Goal: Information Seeking & Learning: Find specific fact

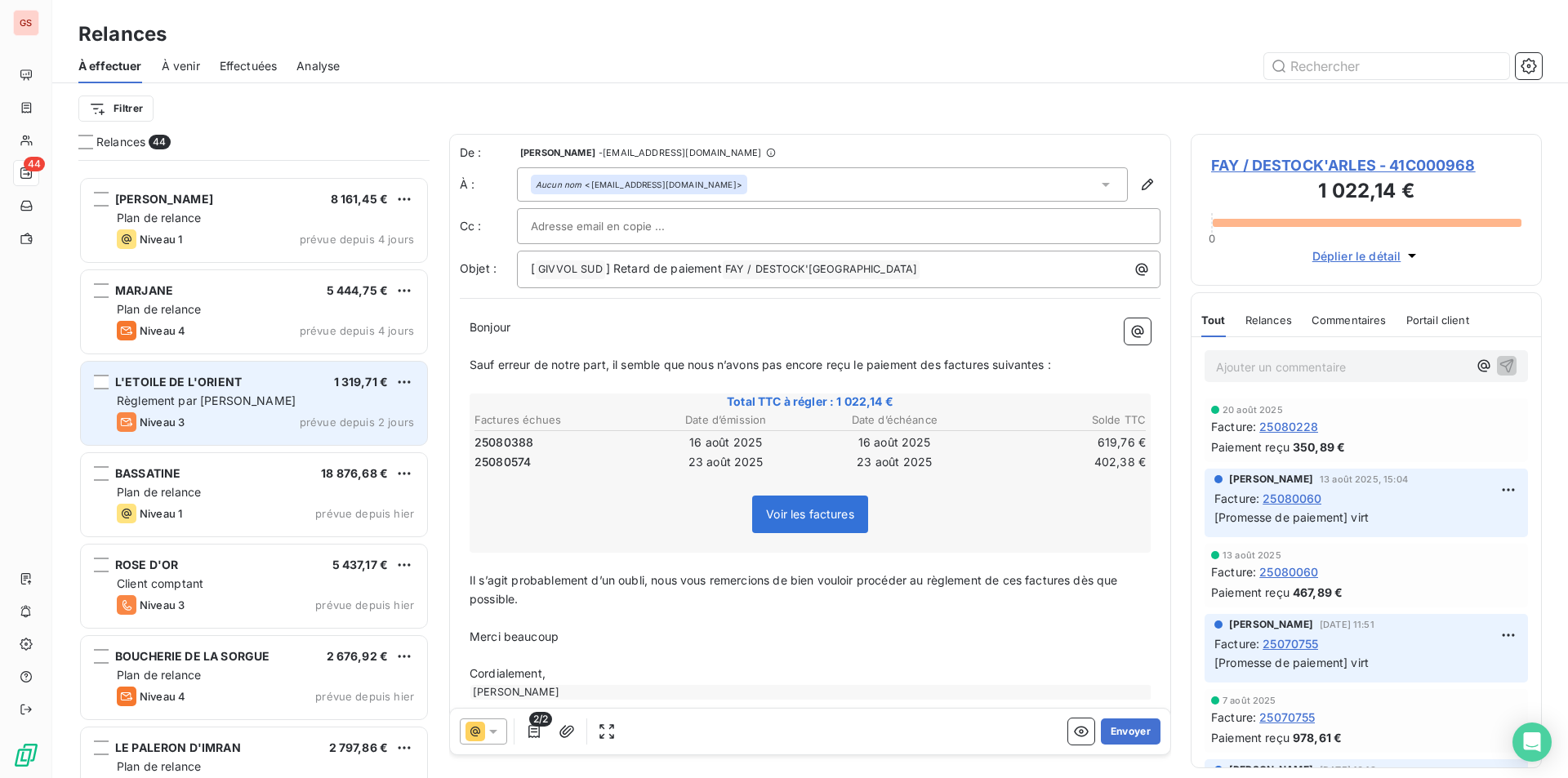
scroll to position [3407, 0]
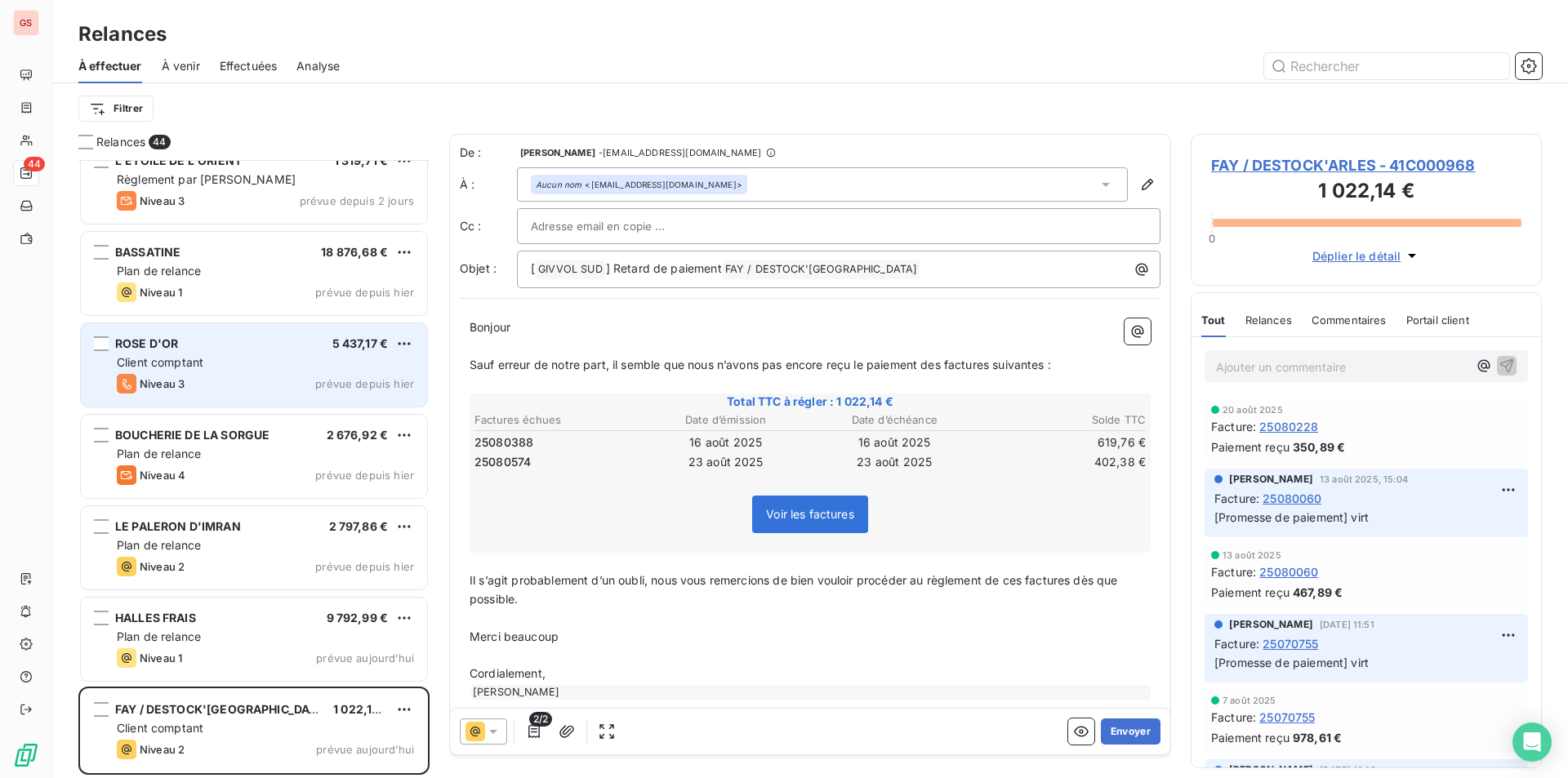
click at [234, 349] on div "ROSE D'OR 5 437,17 €" at bounding box center [266, 343] width 297 height 15
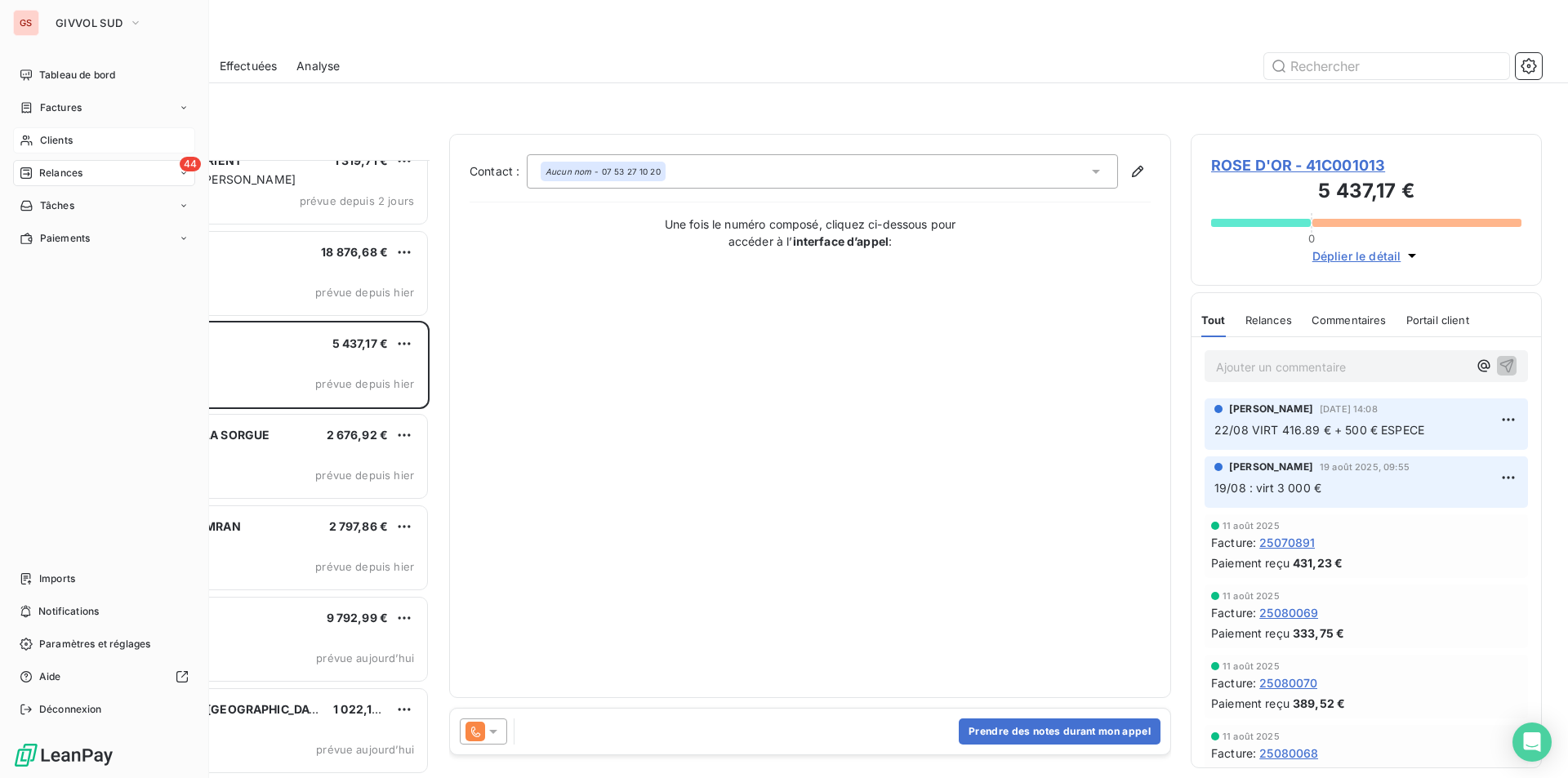
click at [66, 135] on span "Clients" at bounding box center [56, 140] width 32 height 15
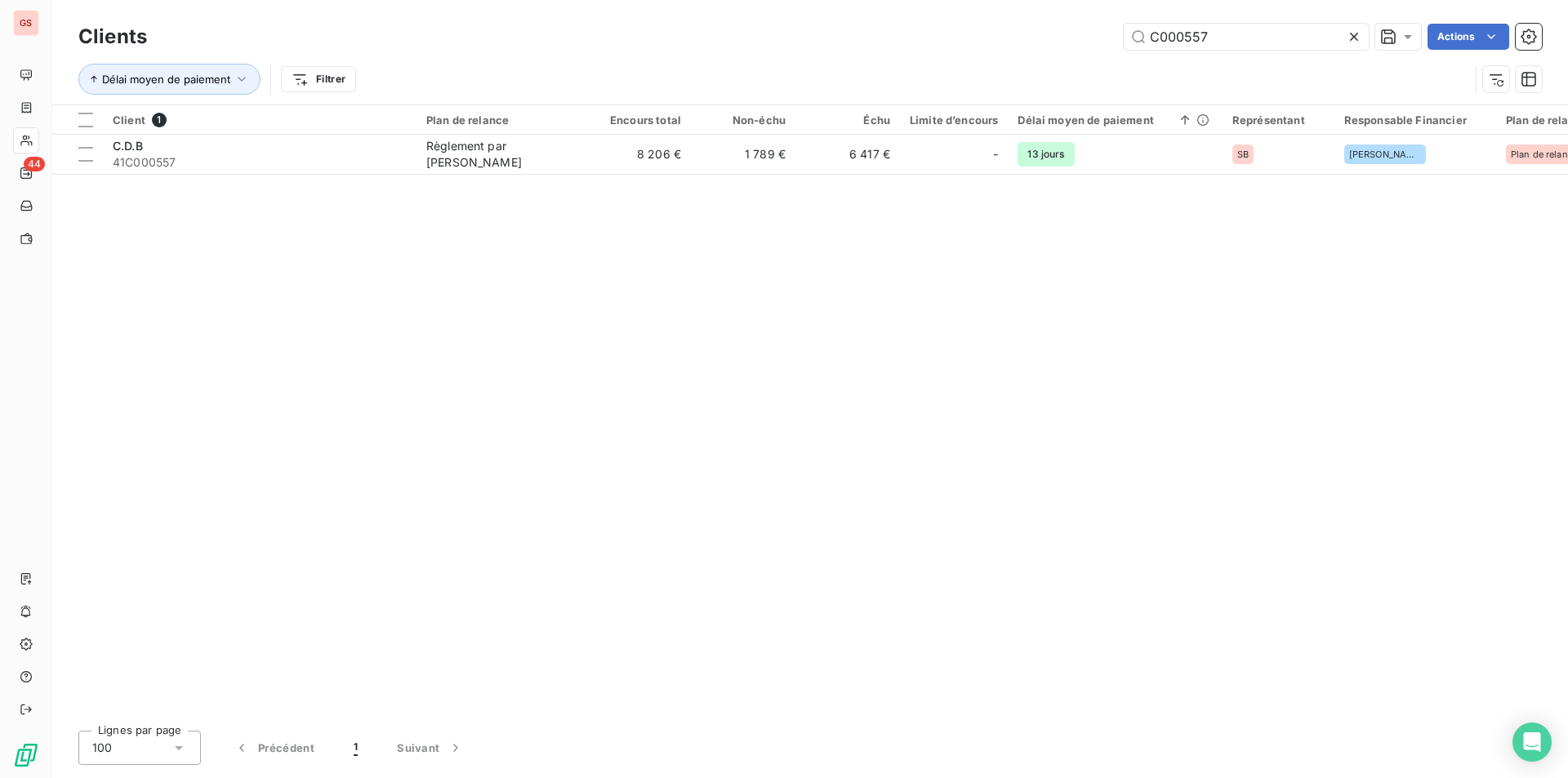
drag, startPoint x: 1177, startPoint y: 41, endPoint x: 1325, endPoint y: 63, distance: 149.6
click at [1324, 65] on div "Clients C000557 Actions Délai moyen de paiement Filtrer" at bounding box center [811, 62] width 1464 height 85
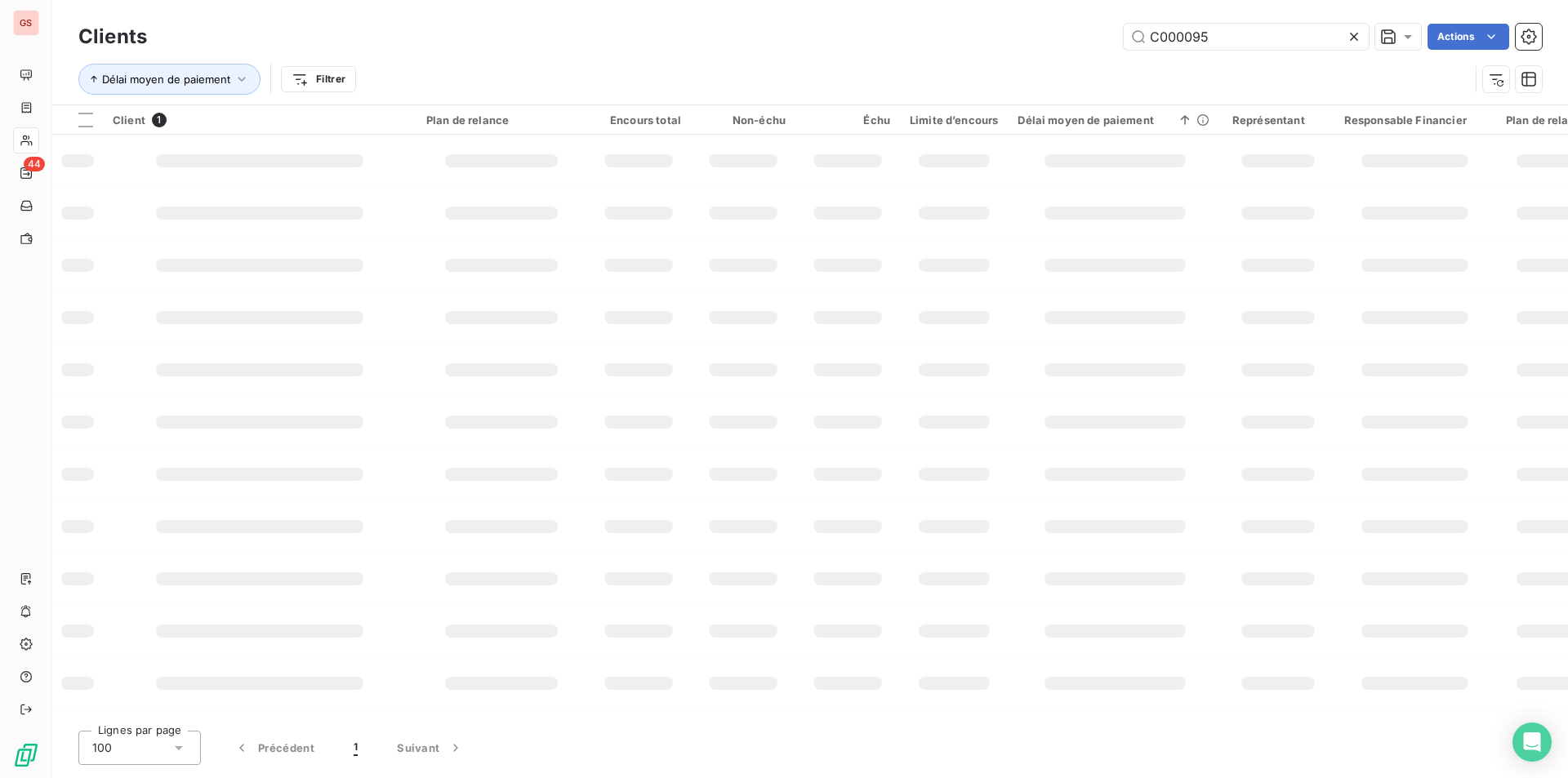
type input "C000095"
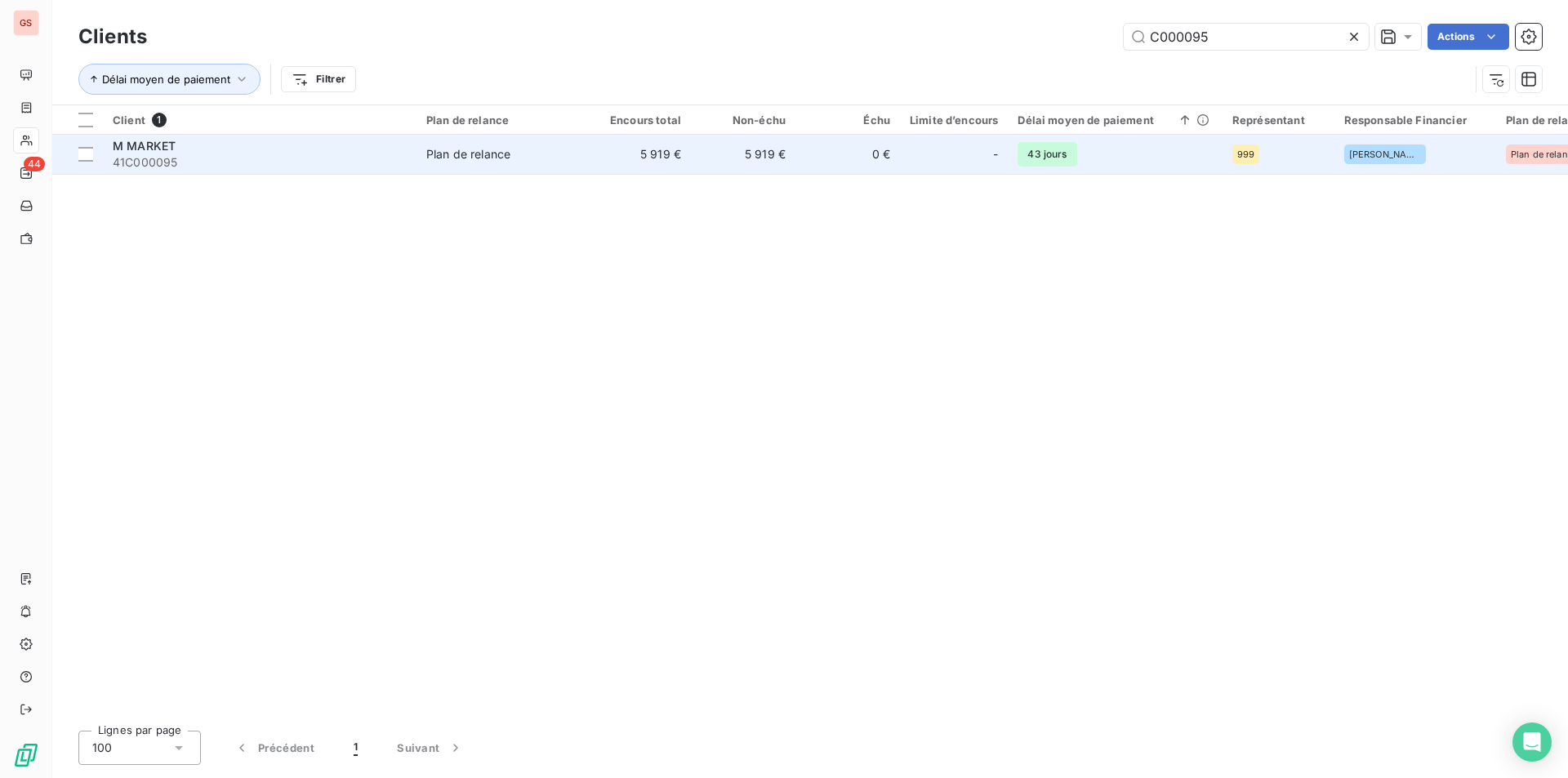
click at [210, 148] on div "M MARKET" at bounding box center [260, 146] width 294 height 17
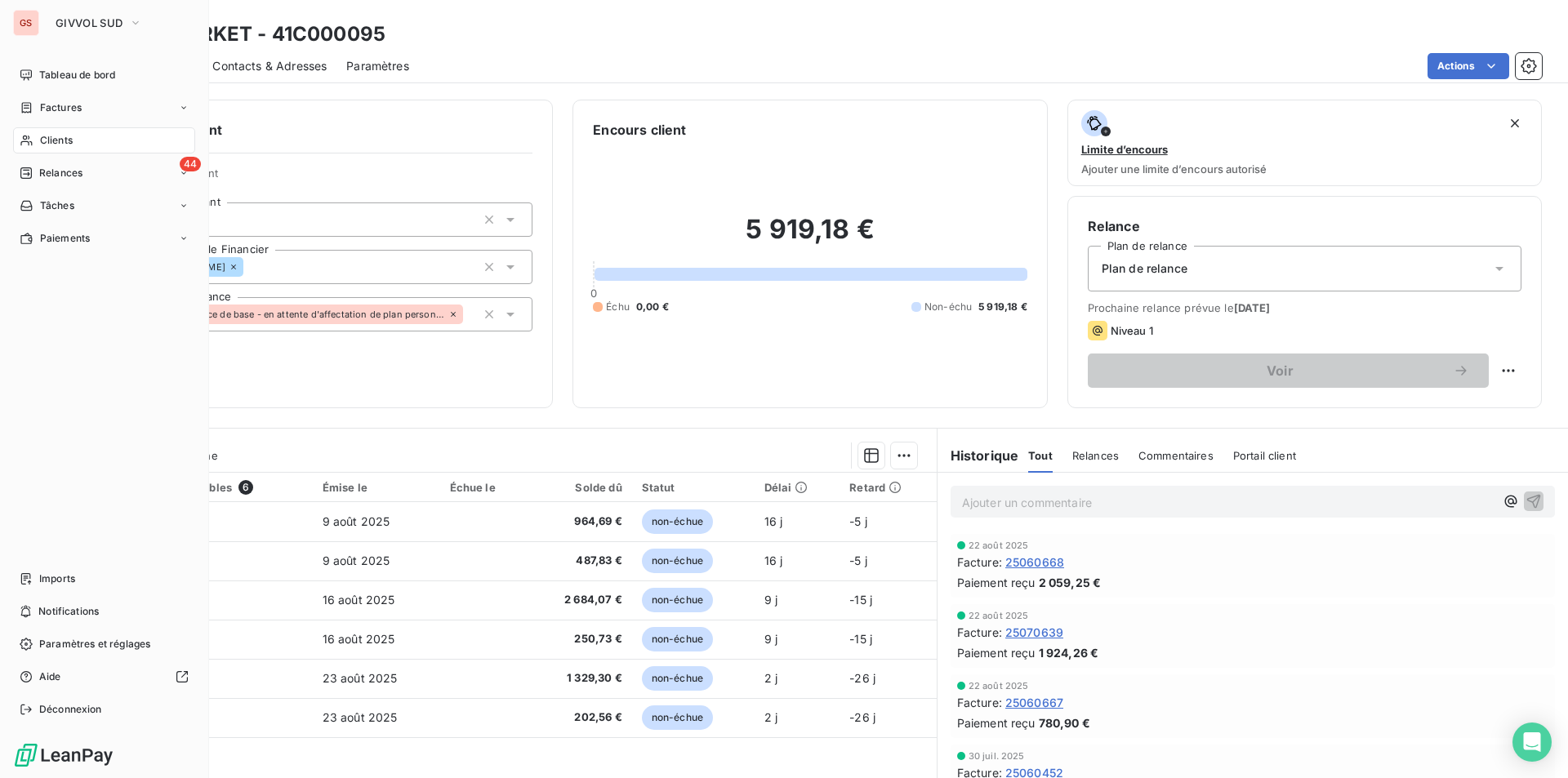
click at [36, 145] on div "Clients" at bounding box center [103, 141] width 182 height 27
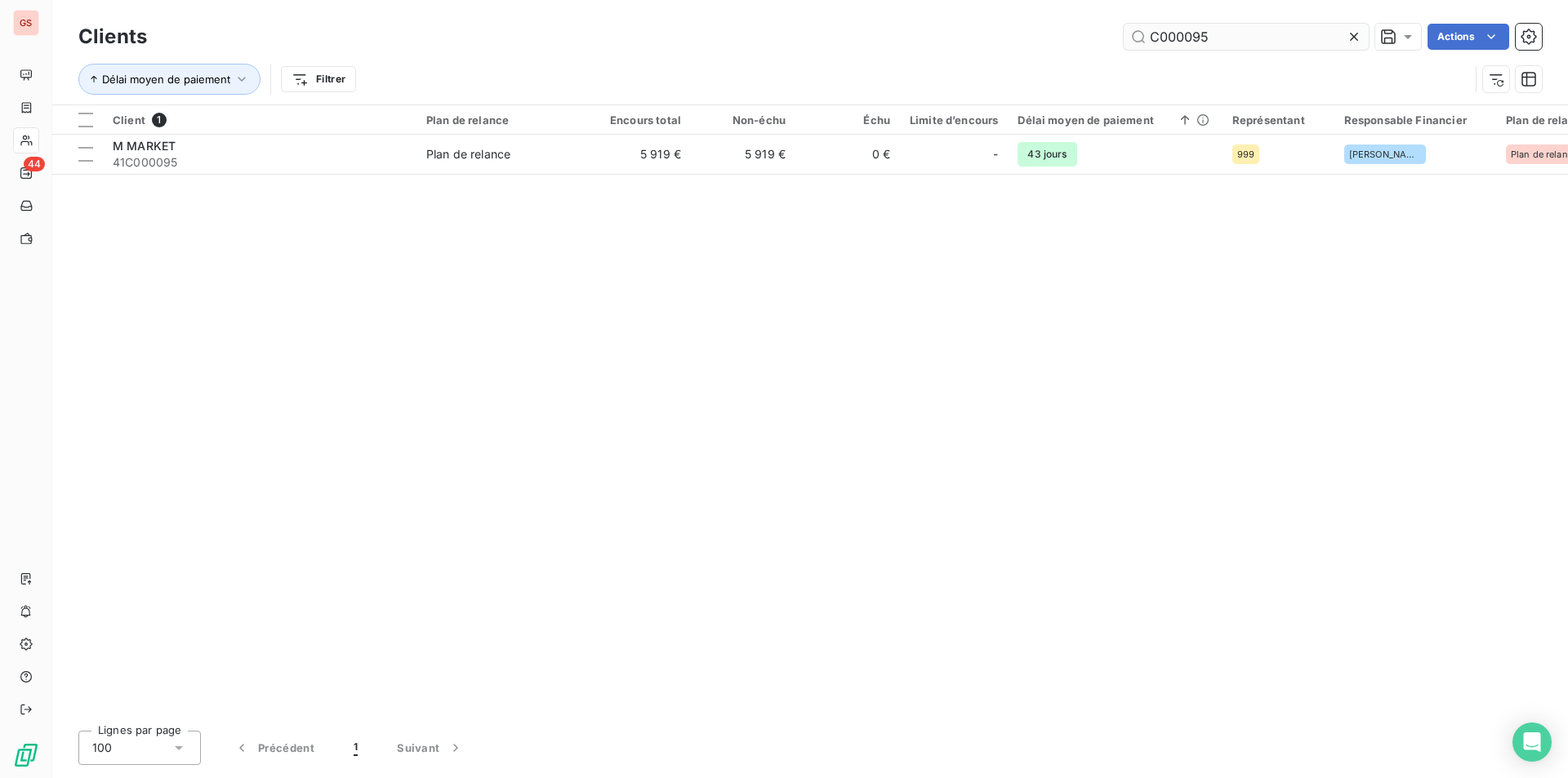
drag, startPoint x: 1188, startPoint y: 40, endPoint x: 1287, endPoint y: 39, distance: 99.0
click at [1287, 39] on input "C000095" at bounding box center [1246, 36] width 245 height 27
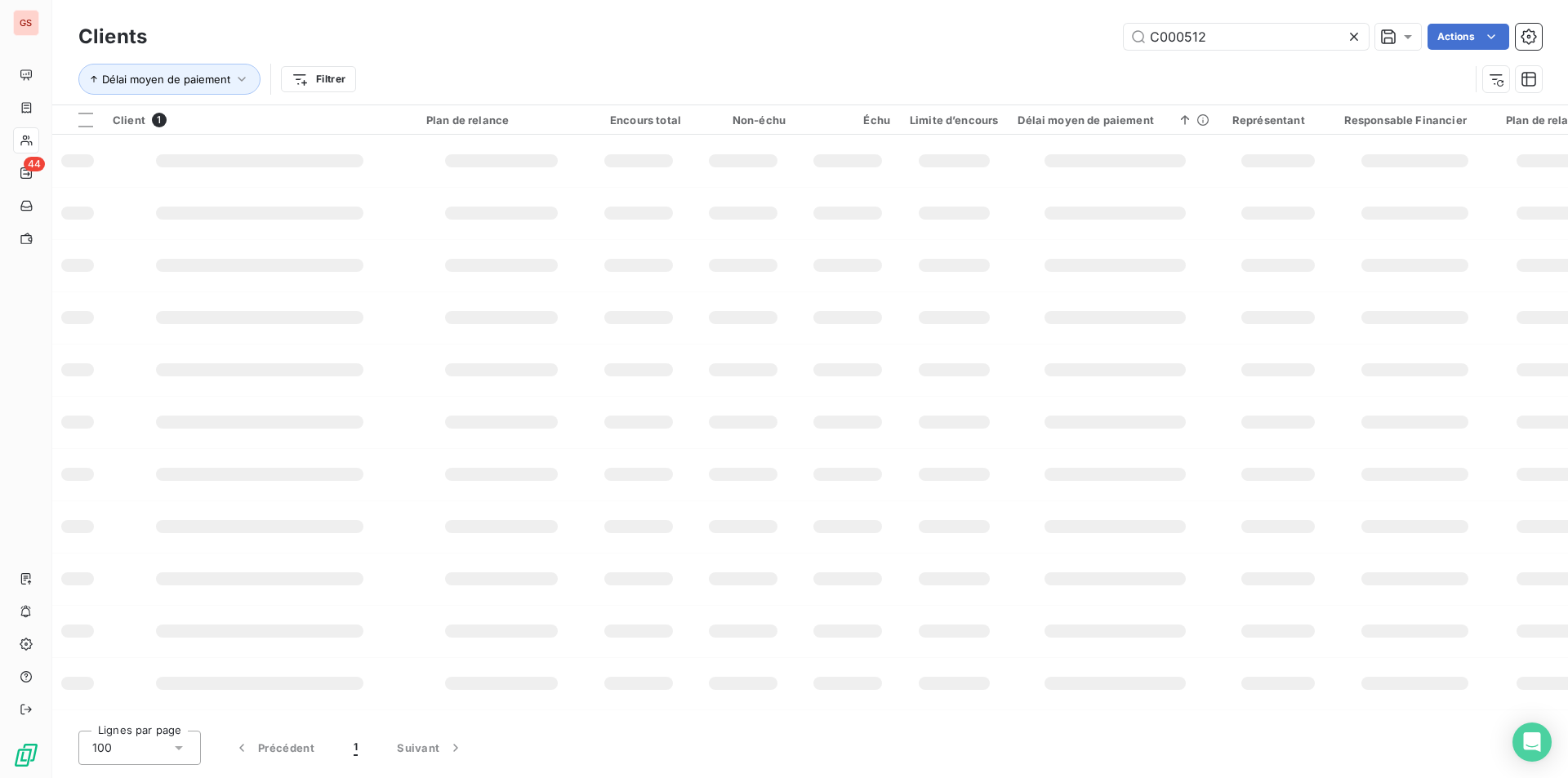
type input "C000512"
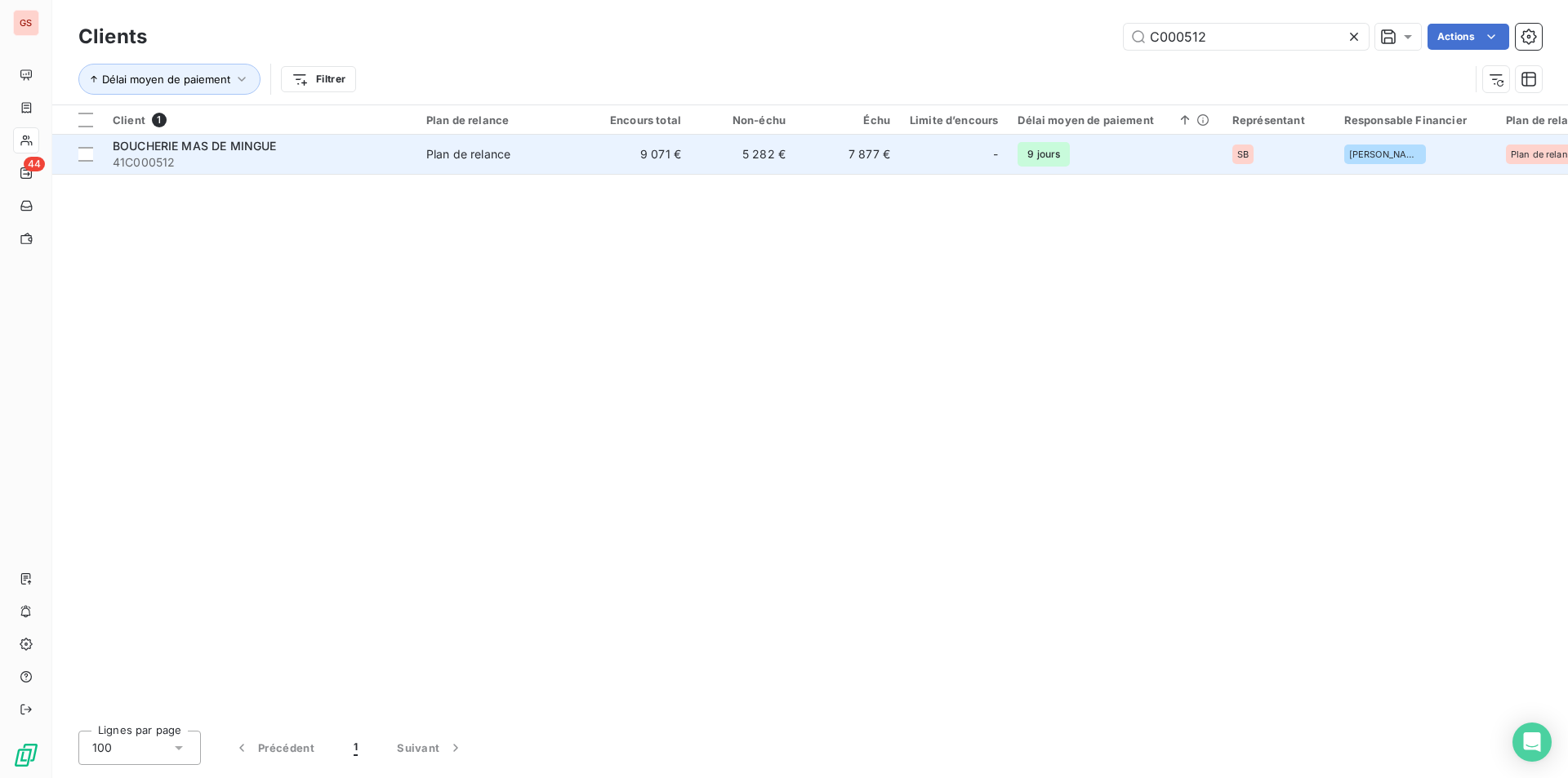
click at [503, 156] on div "Plan de relance" at bounding box center [468, 154] width 85 height 17
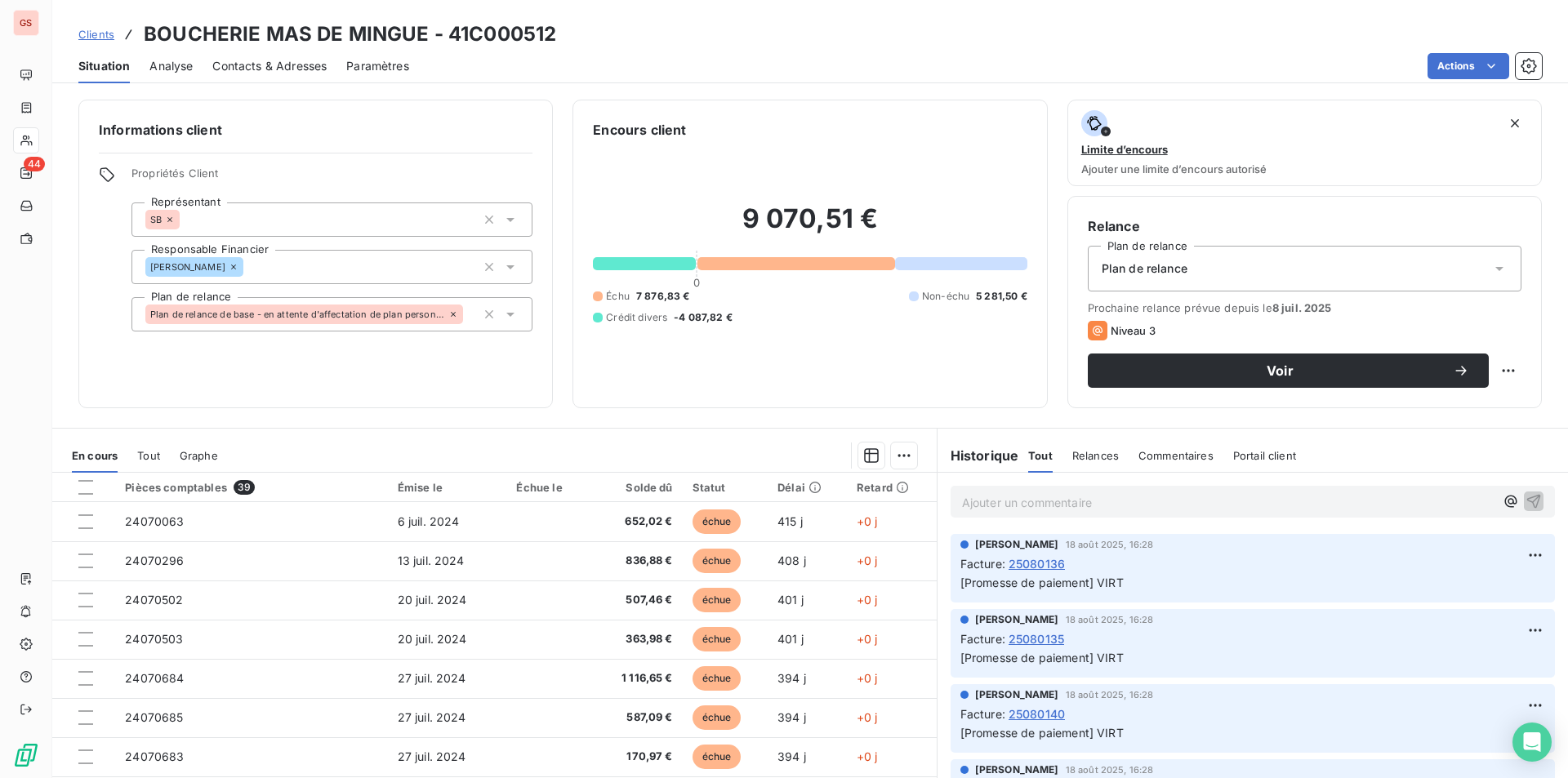
click at [1035, 487] on div "Ajouter un commentaire ﻿" at bounding box center [1253, 502] width 604 height 31
click at [1033, 494] on p "Ajouter un commentaire ﻿" at bounding box center [1228, 503] width 532 height 21
click at [1526, 499] on icon "button" at bounding box center [1534, 501] width 17 height 17
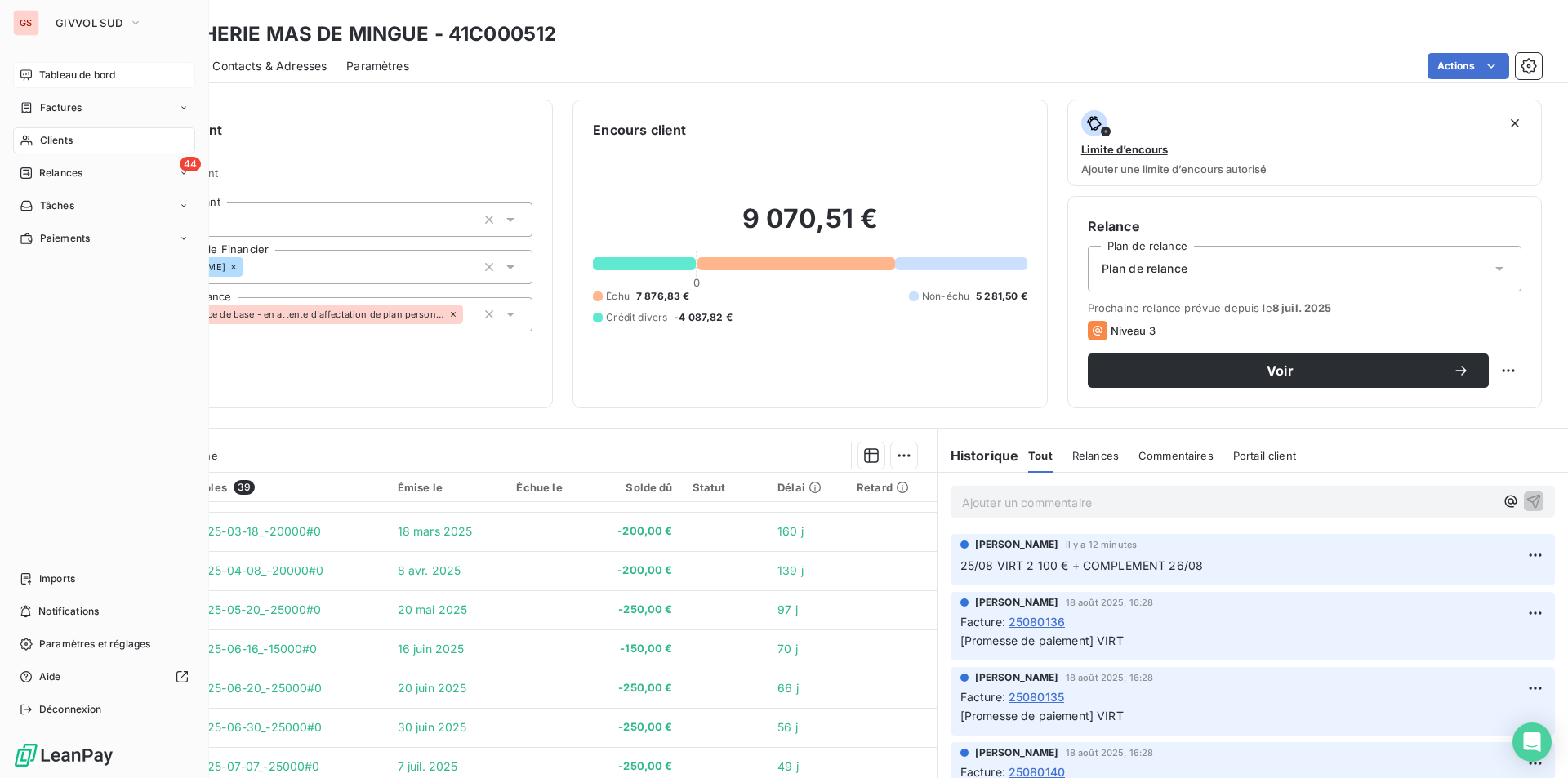
click at [41, 71] on span "Tableau de bord" at bounding box center [77, 75] width 76 height 15
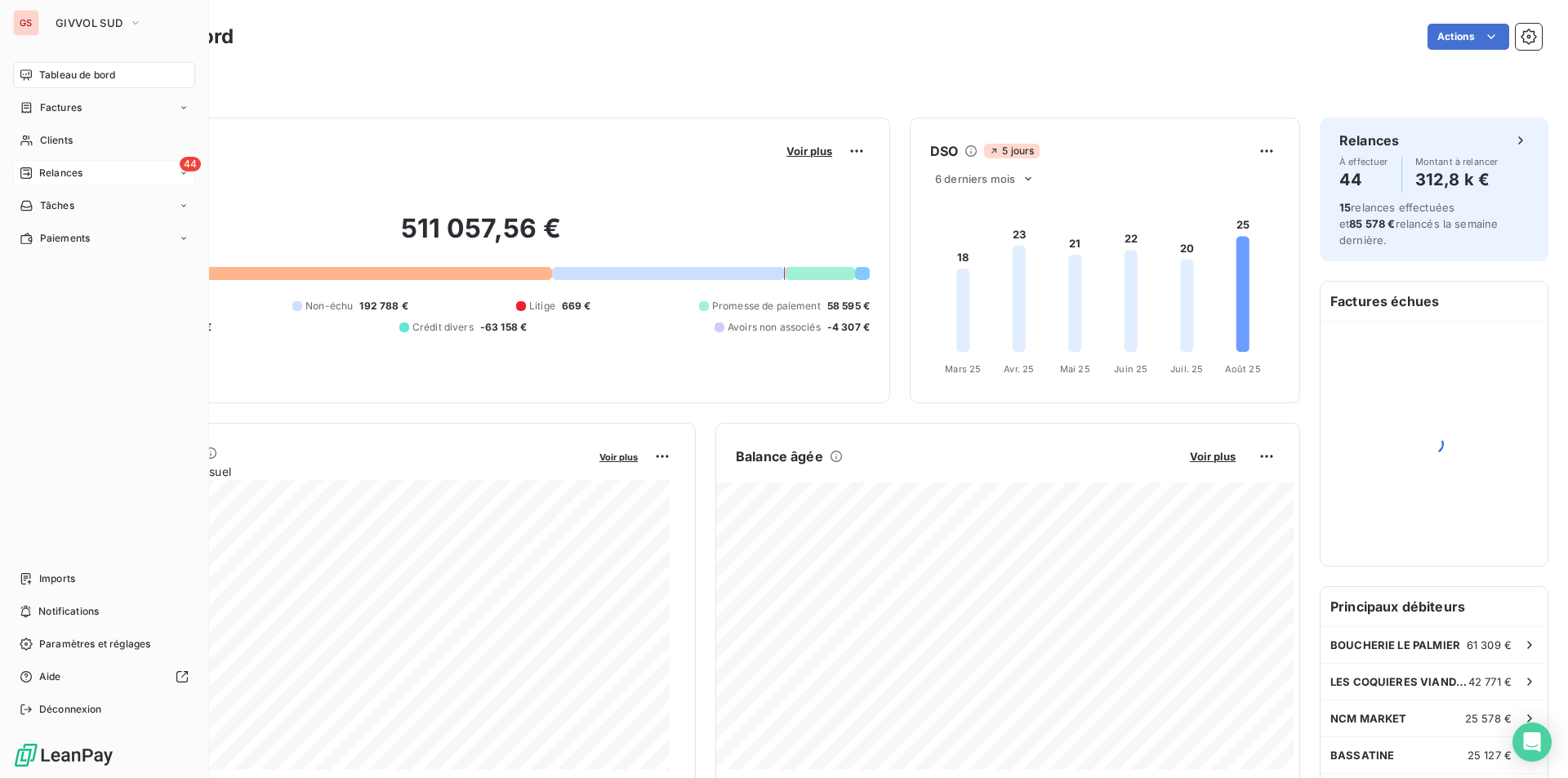
click at [92, 171] on div "44 Relances" at bounding box center [103, 173] width 182 height 27
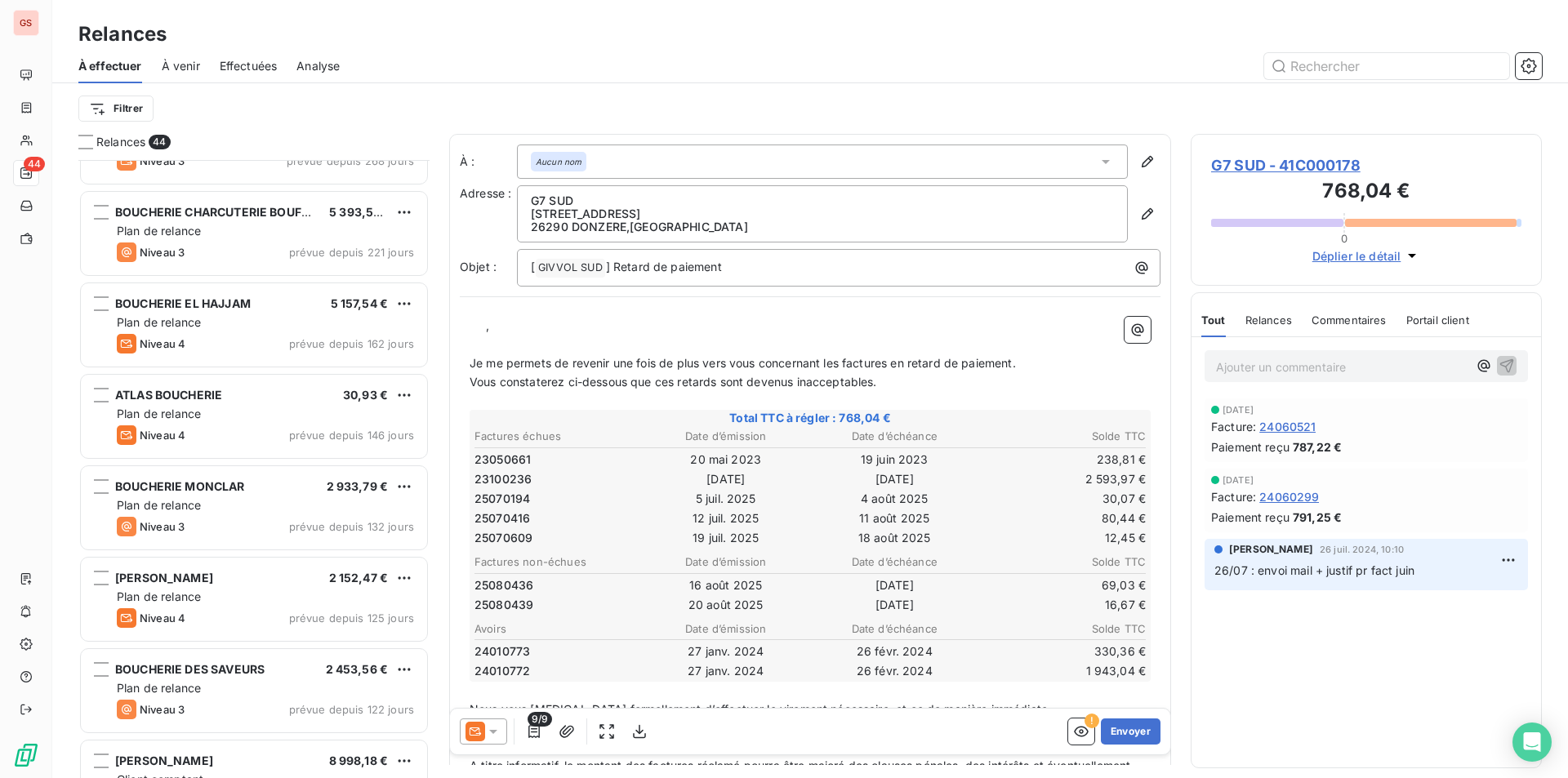
scroll to position [328, 0]
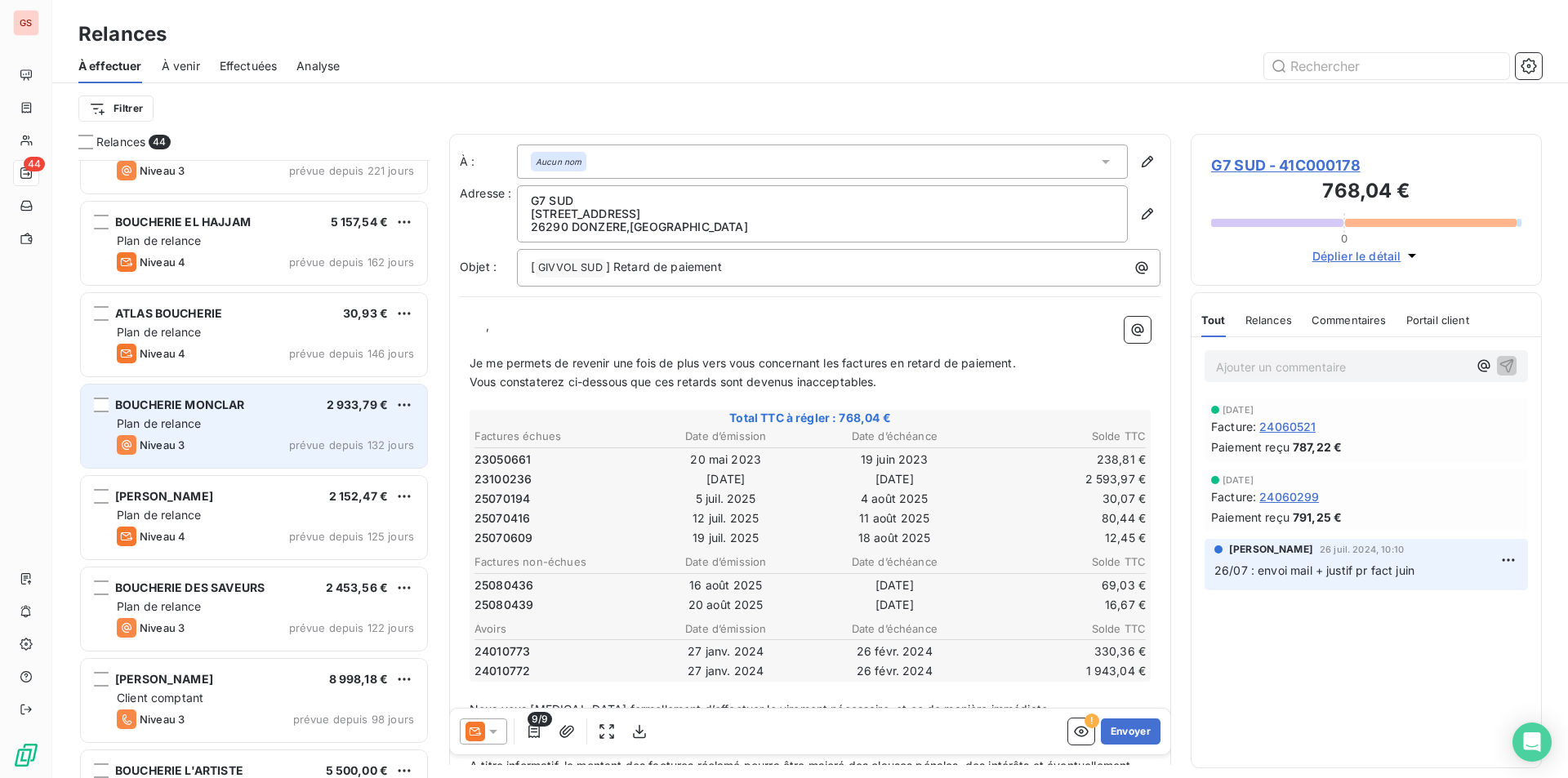
click at [297, 443] on span "prévue depuis 132 jours" at bounding box center [351, 445] width 125 height 13
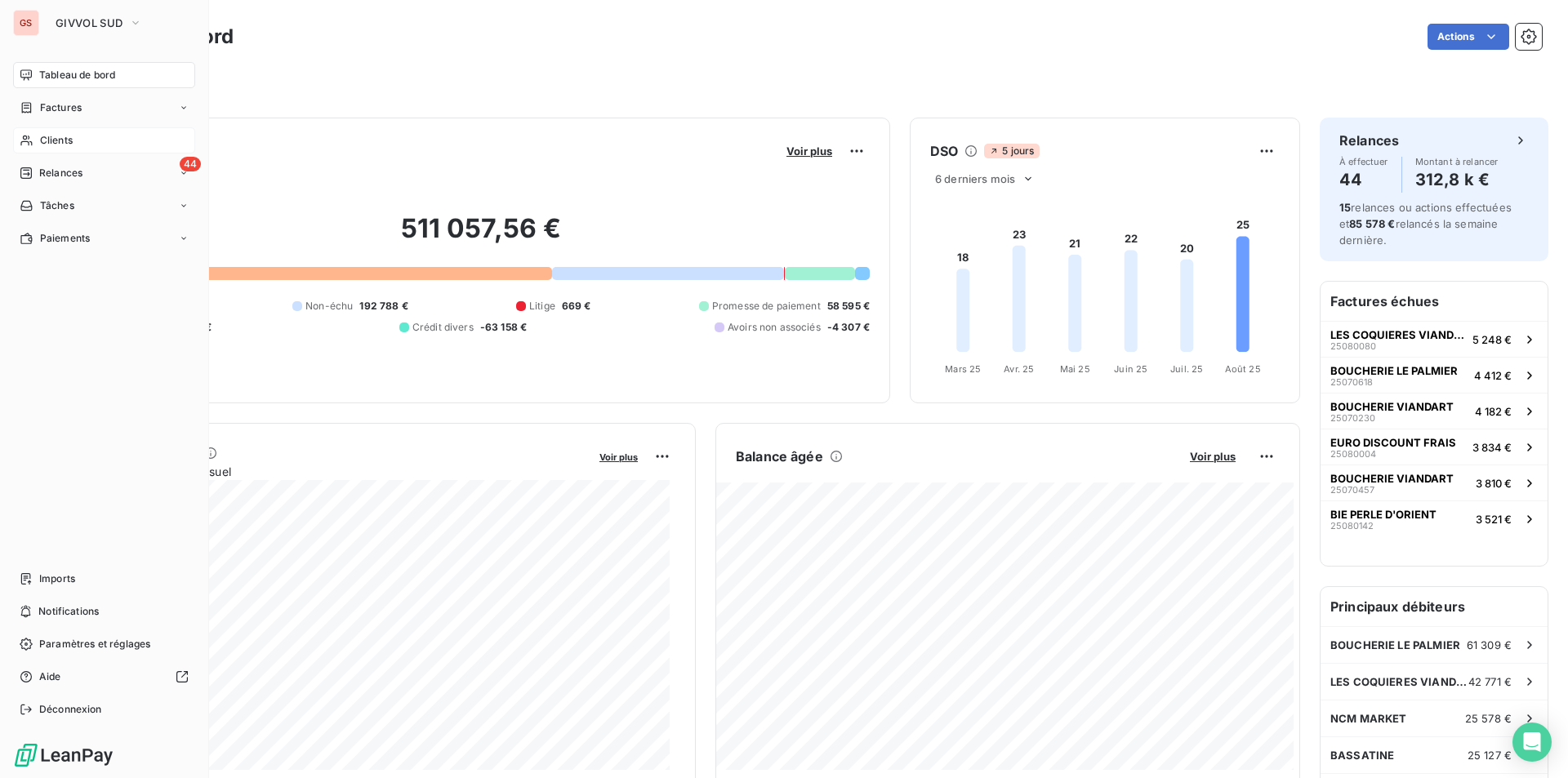
click at [38, 133] on div "Clients" at bounding box center [103, 141] width 182 height 27
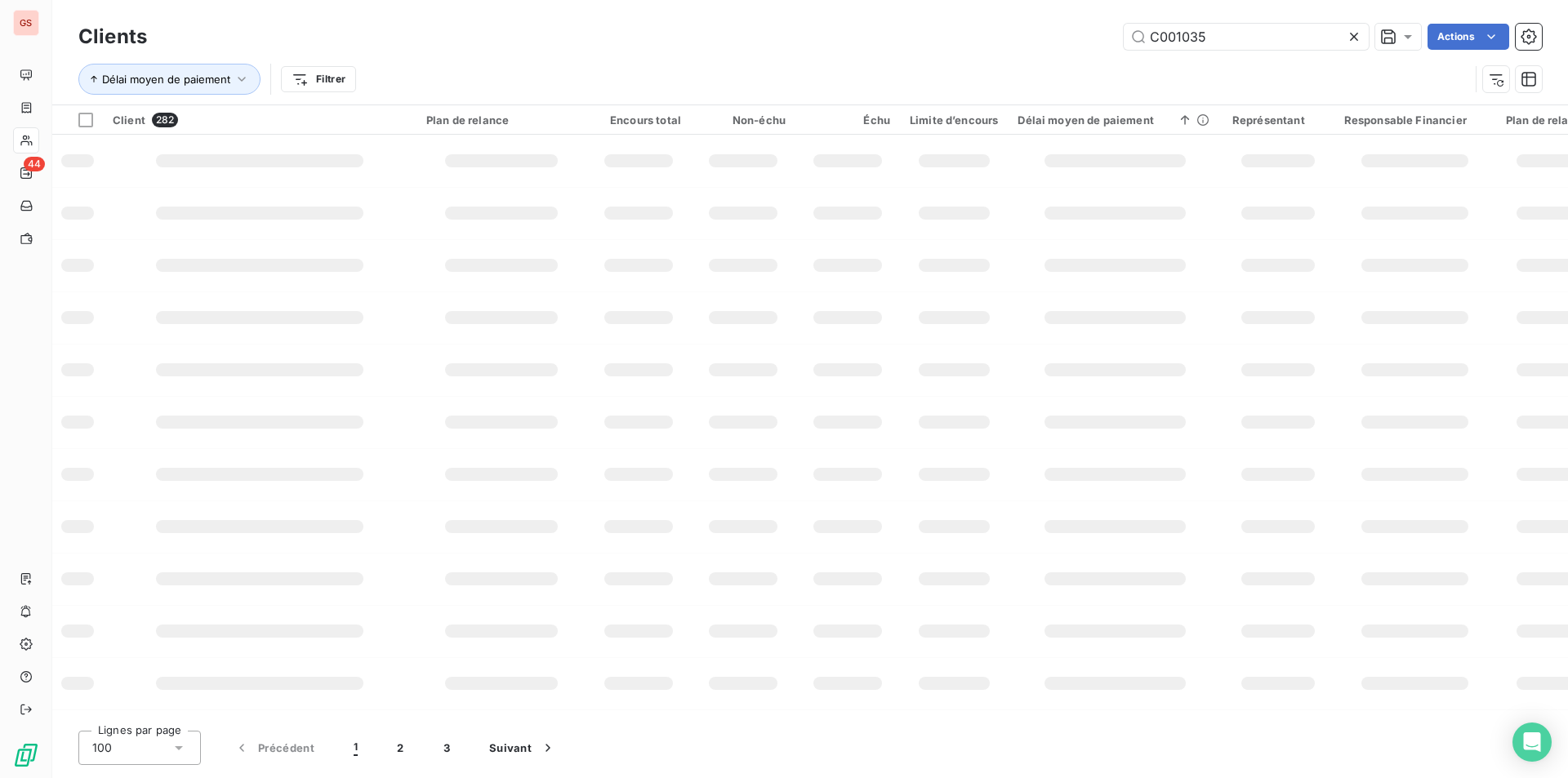
type input "C001035"
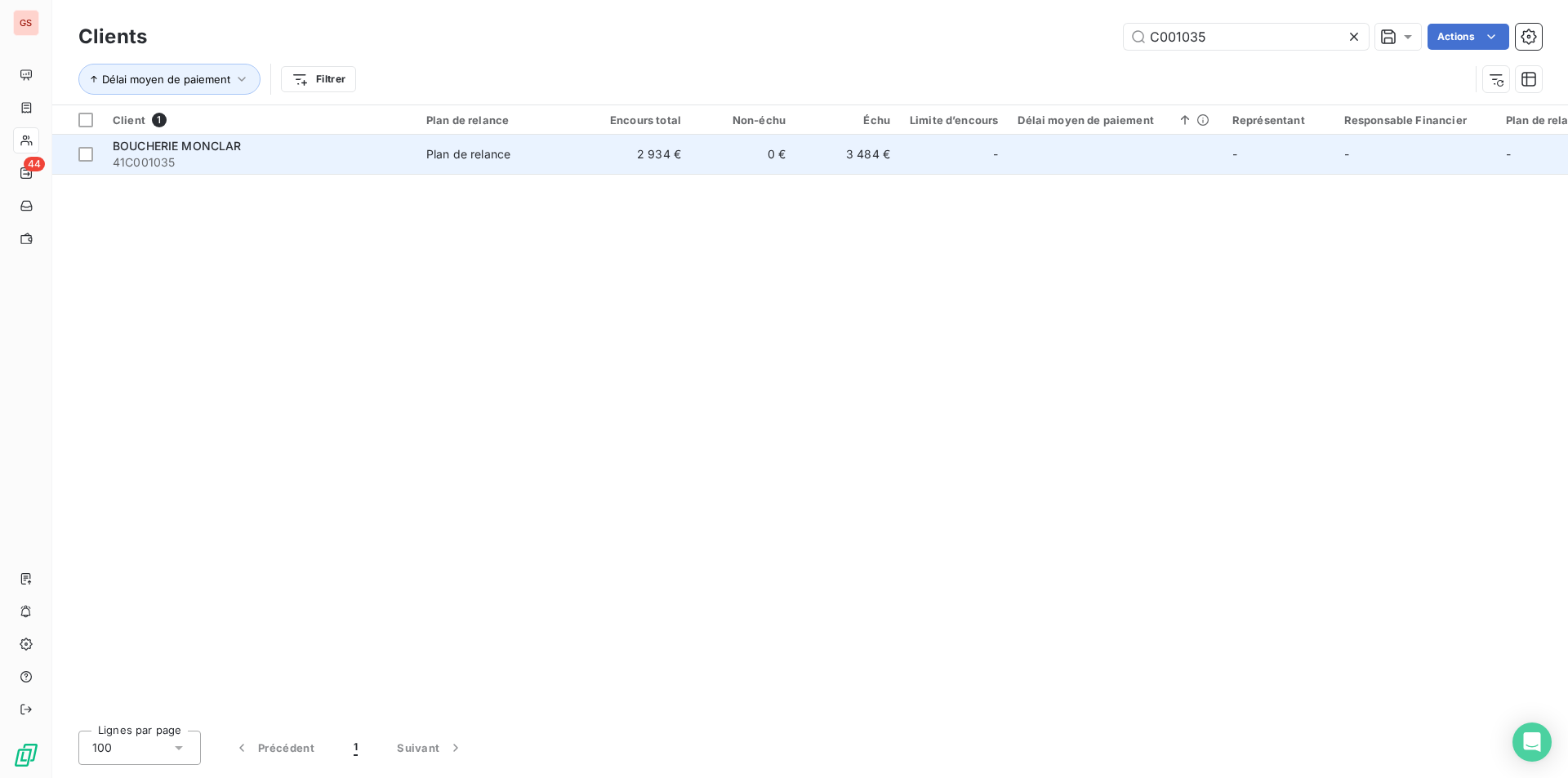
click at [348, 156] on span "41C001035" at bounding box center [260, 162] width 294 height 17
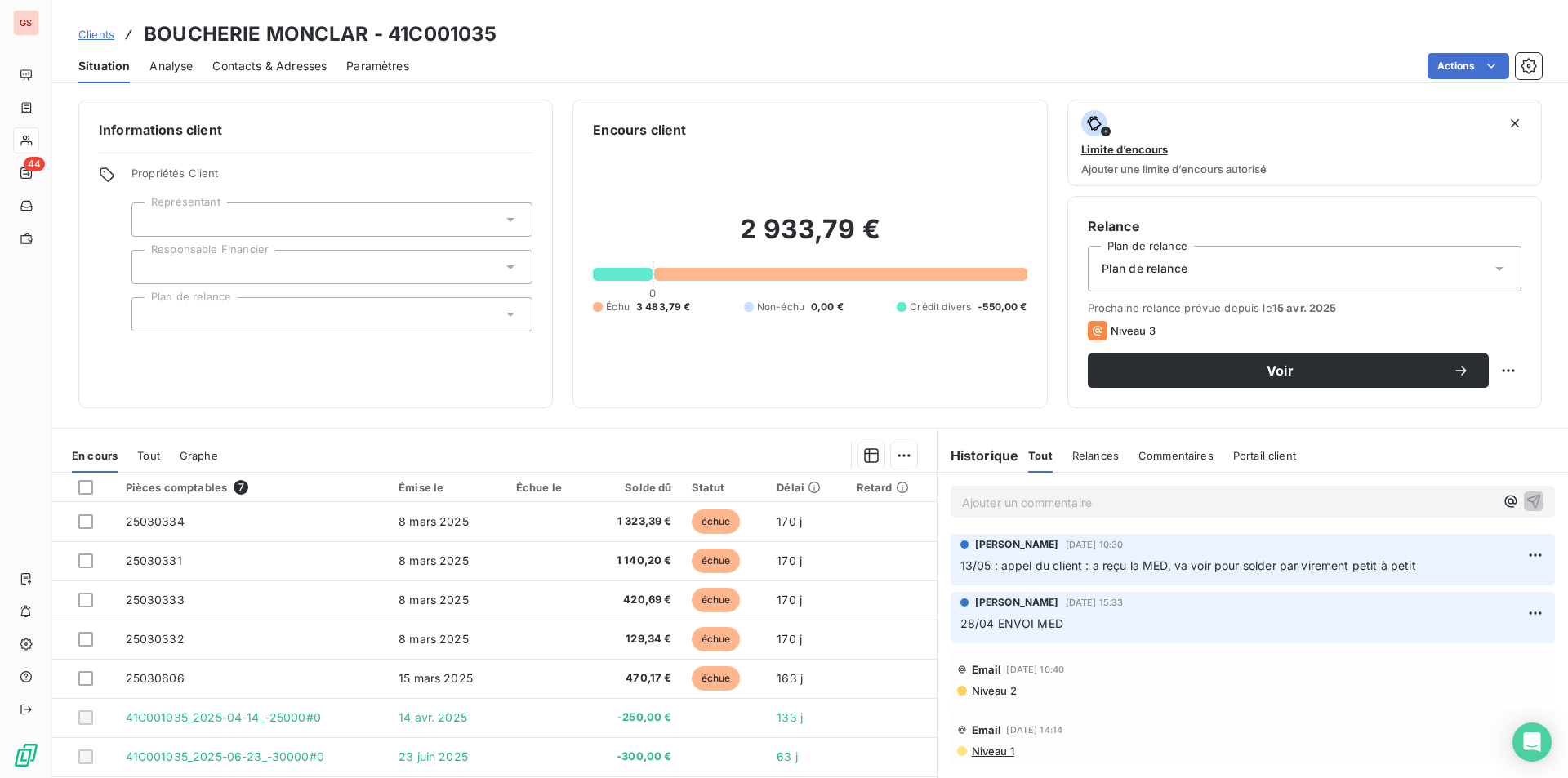
click at [159, 70] on span "Analyse" at bounding box center [171, 66] width 43 height 17
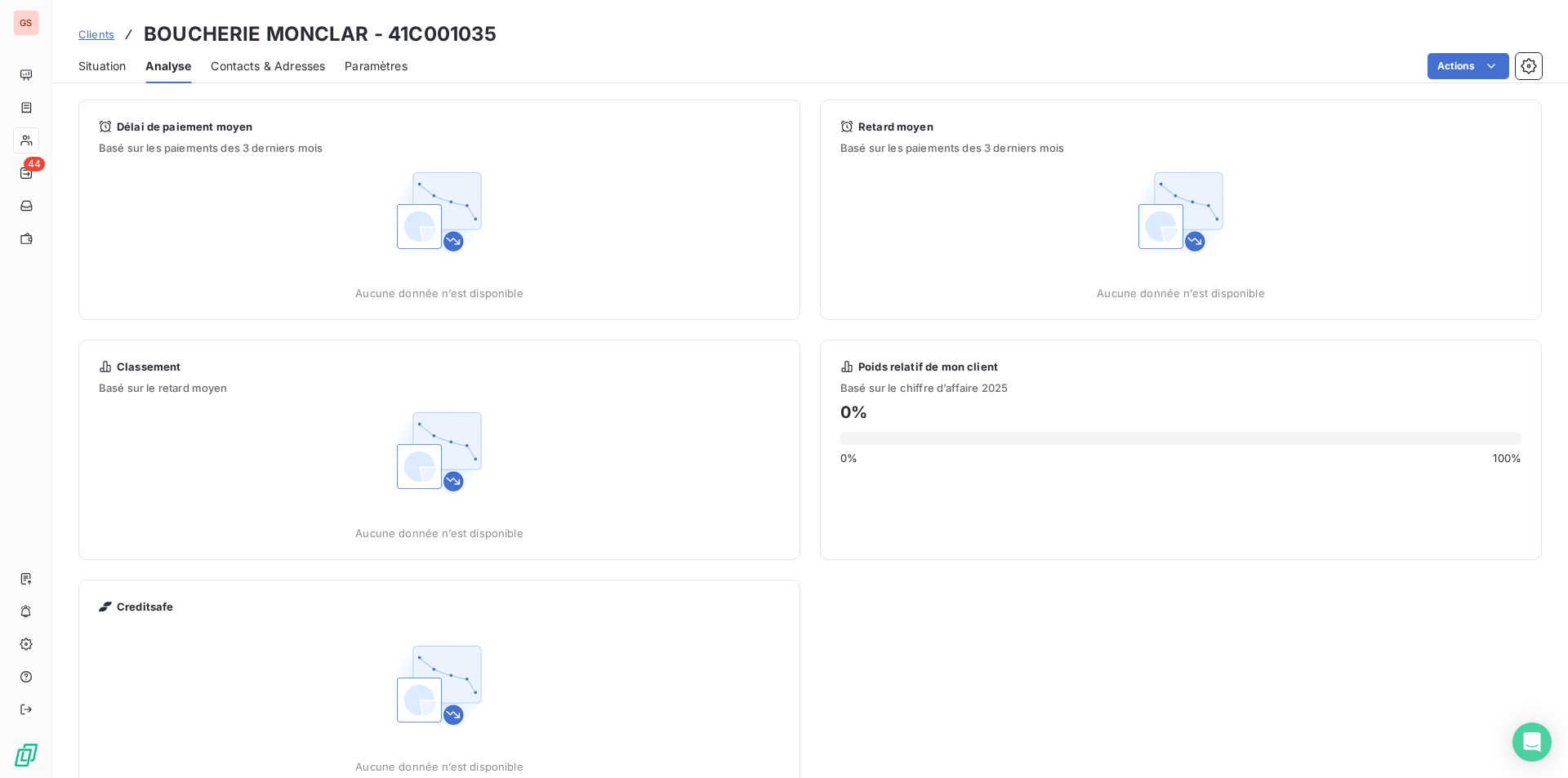
click at [293, 72] on span "Contacts & Adresses" at bounding box center [268, 66] width 114 height 17
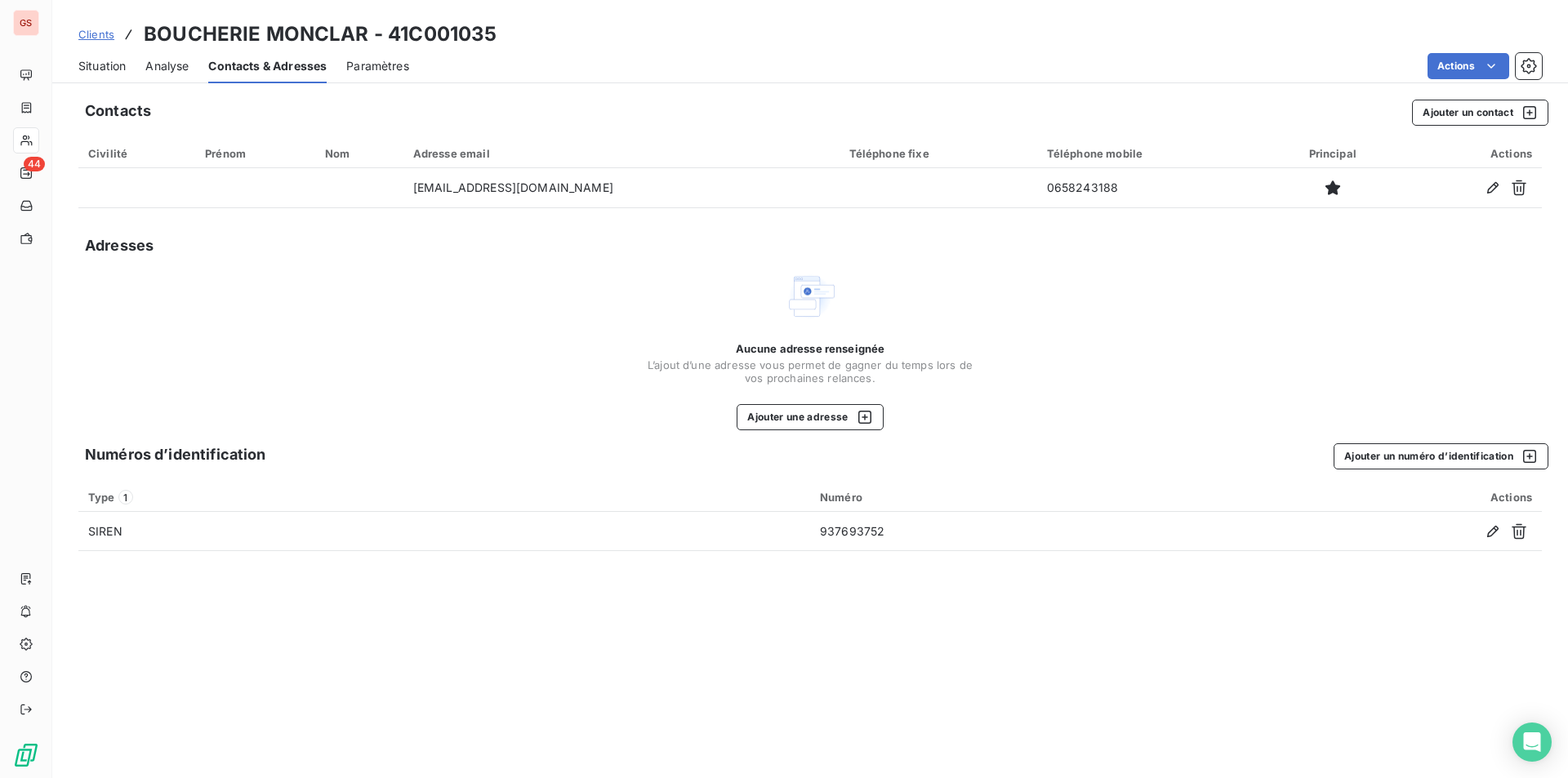
click at [340, 61] on div "Situation Analyse Contacts & Adresses Paramètres Actions" at bounding box center [810, 66] width 1516 height 34
click at [344, 65] on div "Situation Analyse Contacts & Adresses Paramètres Actions" at bounding box center [810, 66] width 1516 height 34
click at [345, 73] on div "Situation Analyse Contacts & Adresses Paramètres Actions" at bounding box center [810, 66] width 1516 height 34
click at [351, 69] on span "Paramètres" at bounding box center [378, 66] width 63 height 17
